Goal: Navigation & Orientation: Find specific page/section

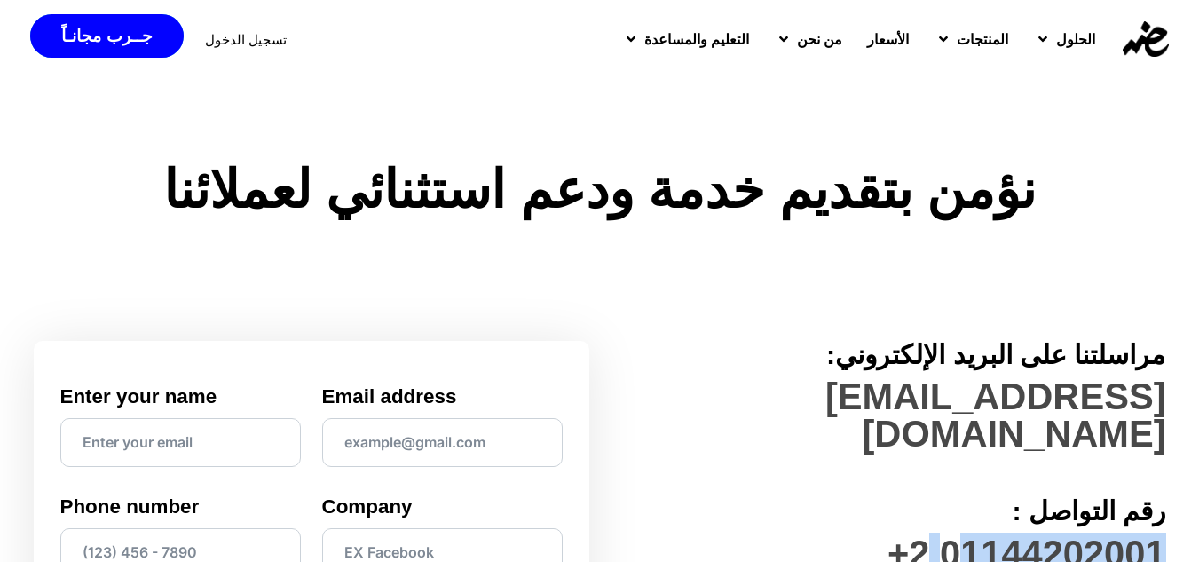
click at [1148, 42] on img at bounding box center [1145, 38] width 46 height 35
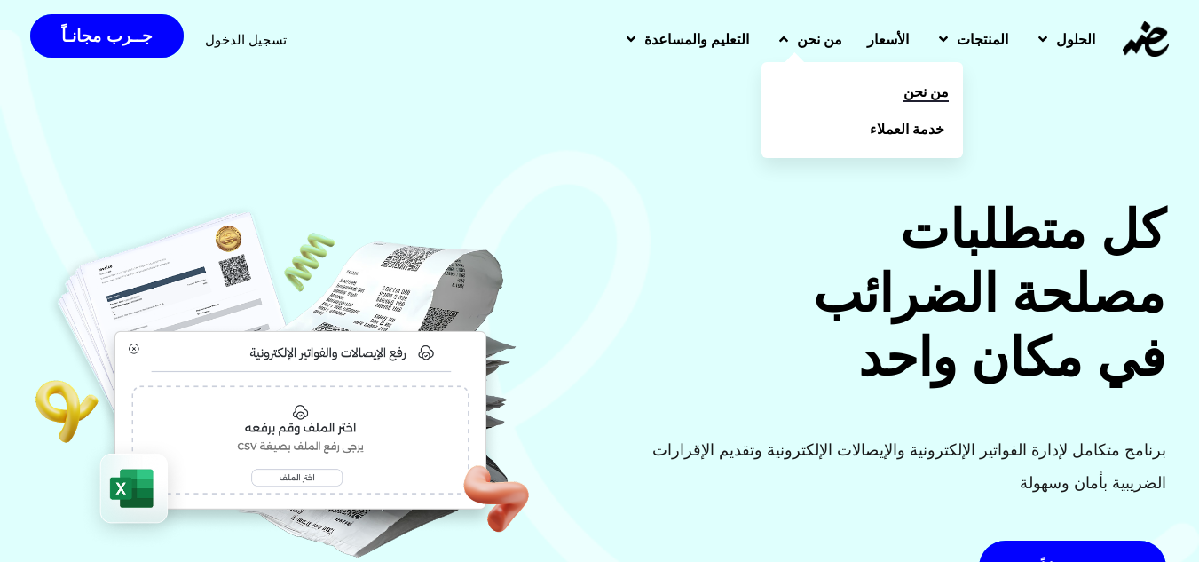
click at [855, 88] on link "من نحن" at bounding box center [861, 91] width 201 height 37
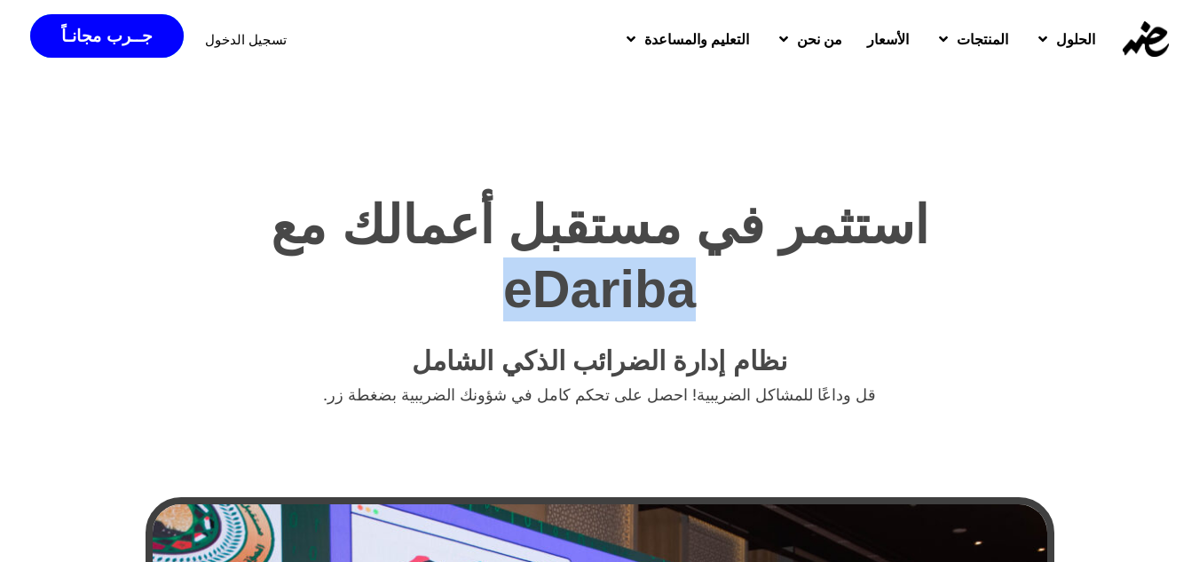
drag, startPoint x: 188, startPoint y: 229, endPoint x: 374, endPoint y: 236, distance: 186.5
click at [374, 236] on h2 "استثمر في مستقبل أعمالك مع eDariba" at bounding box center [599, 257] width 861 height 128
copy h2 "eDariba"
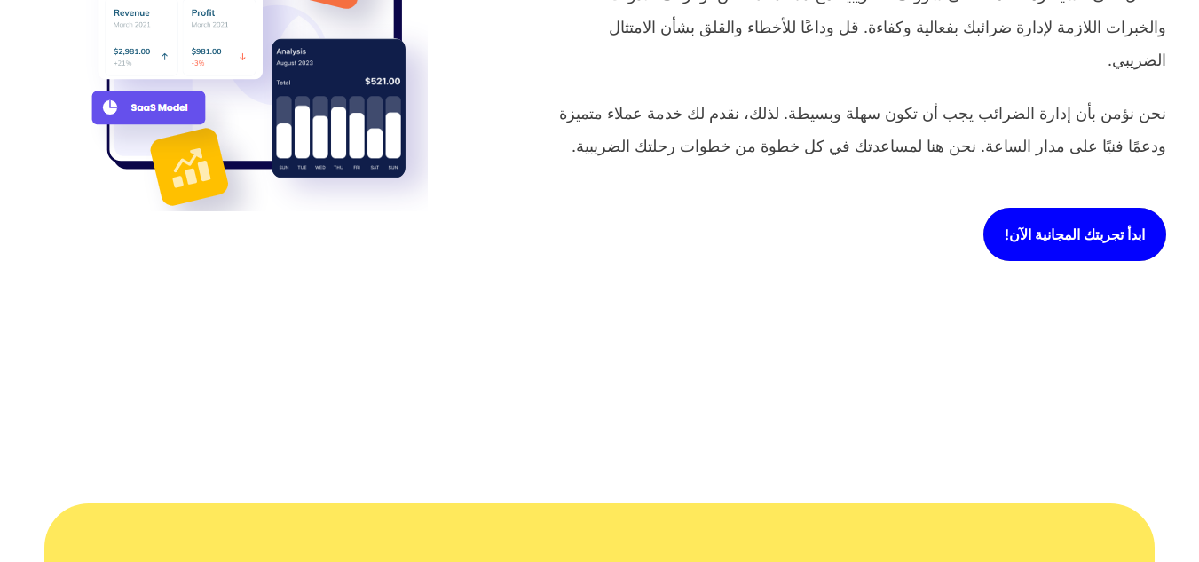
scroll to position [1331, 0]
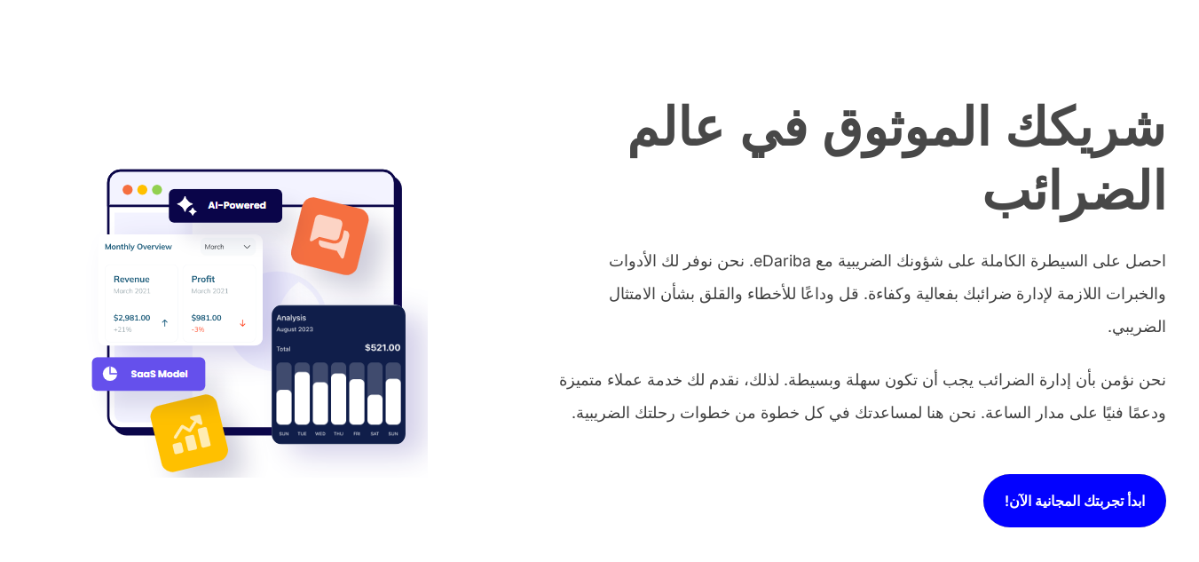
click at [1093, 96] on h2 "شريكك الموثوق في عالم الضرائب" at bounding box center [856, 160] width 617 height 128
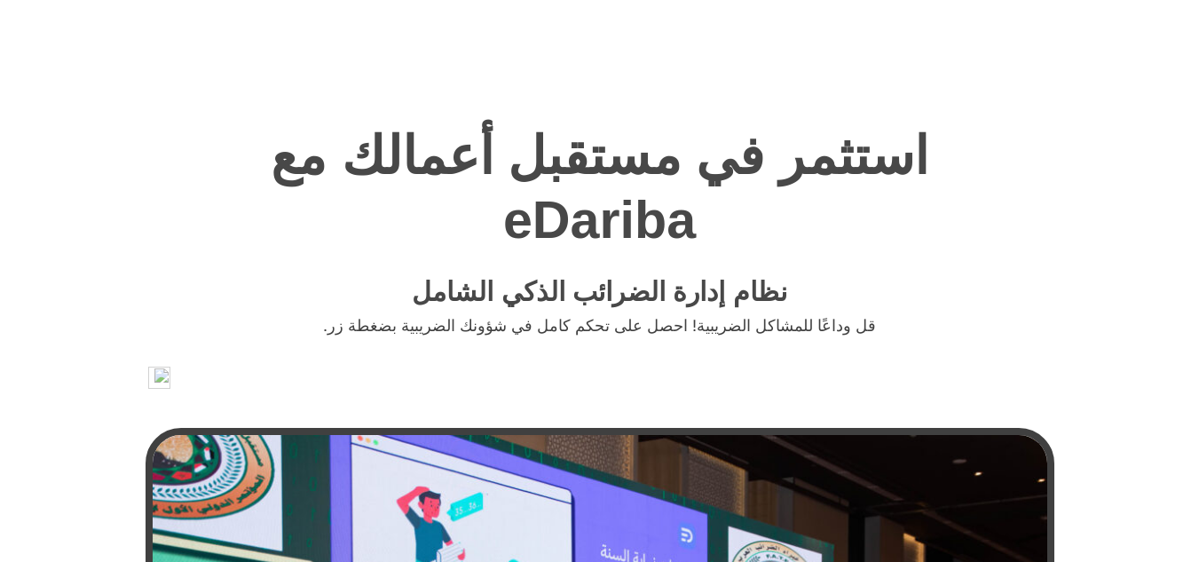
scroll to position [0, 0]
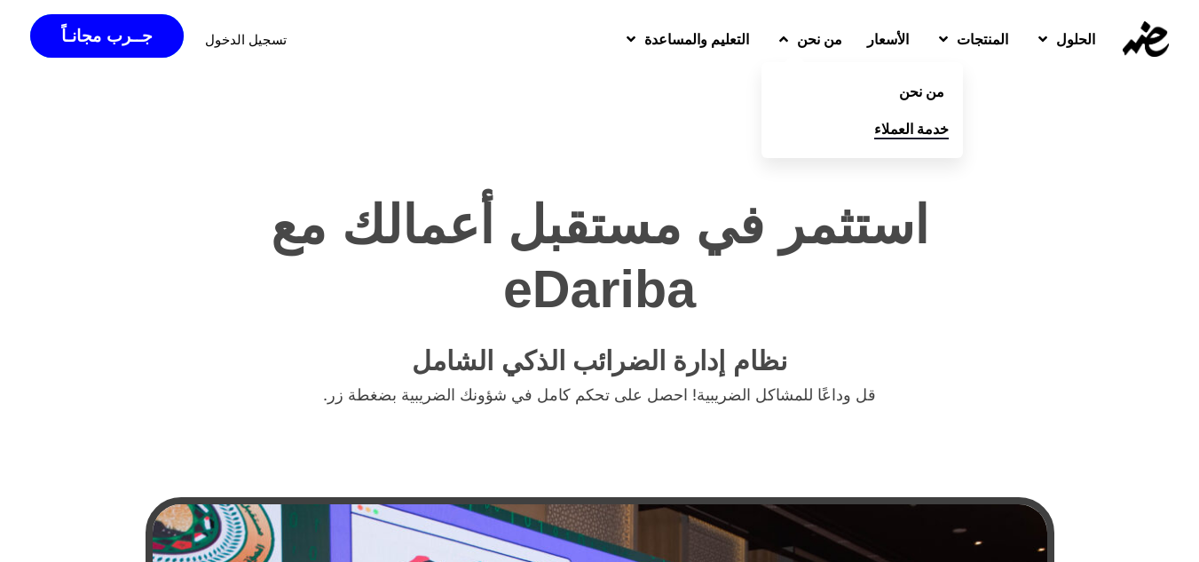
click at [874, 132] on span "خدمة العملاء" at bounding box center [911, 128] width 75 height 21
